Goal: Find specific page/section: Find specific page/section

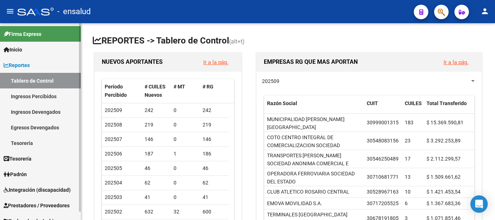
click at [64, 98] on link "Ingresos Percibidos" at bounding box center [40, 96] width 81 height 16
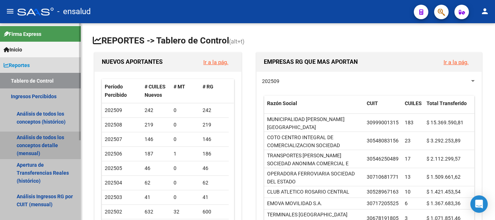
click at [42, 152] on link "Análisis de todos los conceptos detalle (mensual)" at bounding box center [40, 146] width 81 height 28
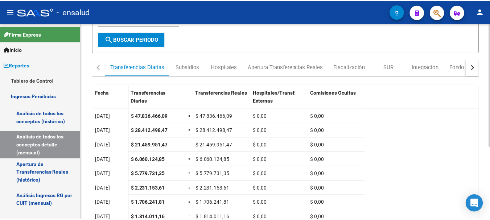
scroll to position [109, 0]
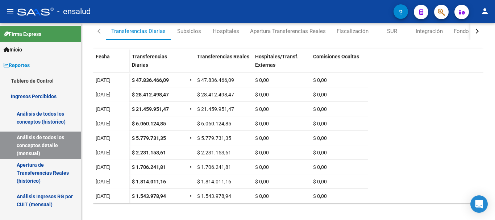
click at [490, 13] on mat-toolbar "menu - ensalud person" at bounding box center [247, 11] width 495 height 23
click at [486, 11] on mat-icon "person" at bounding box center [485, 11] width 9 height 9
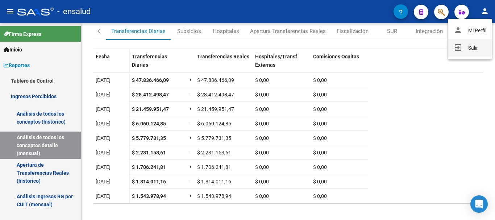
click at [458, 52] on button "exit_to_app Salir" at bounding box center [470, 47] width 44 height 17
